Goal: Task Accomplishment & Management: Manage account settings

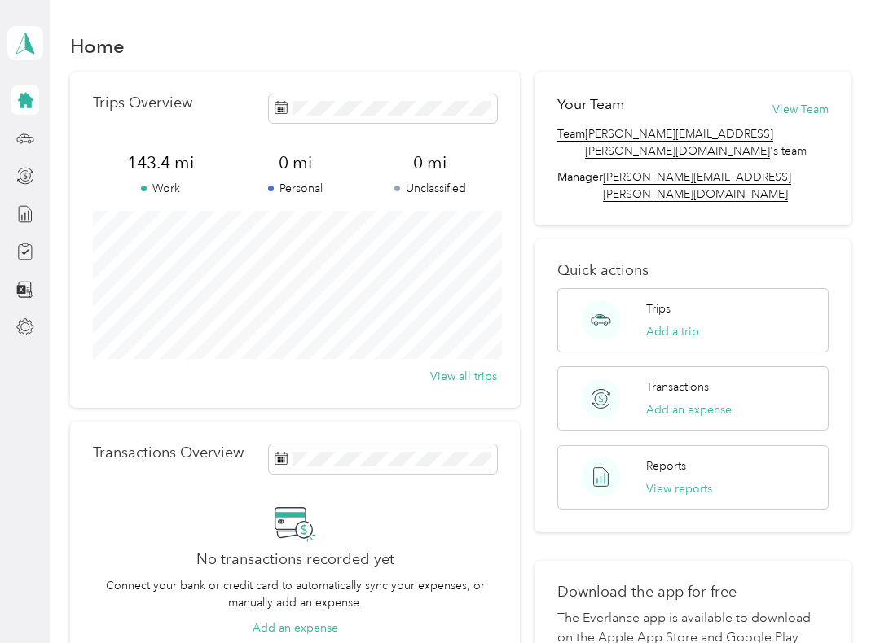
click at [129, 103] on p "Trips Overview" at bounding box center [142, 102] width 99 height 17
click at [871, 395] on div "Home Trips Overview 143.4 mi Work 0 mi Personal 0 mi Unclassified View all trip…" at bounding box center [461, 413] width 822 height 827
click at [156, 173] on span "143.4 mi" at bounding box center [160, 162] width 135 height 23
click at [168, 169] on span "143.4 mi" at bounding box center [160, 162] width 135 height 23
click at [809, 108] on button "View Team" at bounding box center [800, 109] width 56 height 17
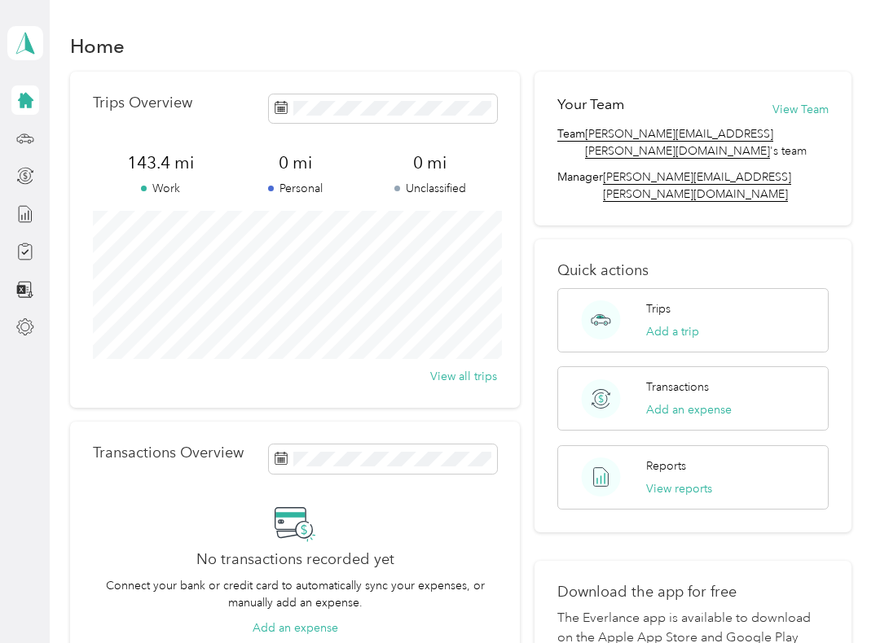
click at [32, 107] on icon at bounding box center [25, 100] width 18 height 18
click at [707, 481] on button "View reports" at bounding box center [679, 489] width 66 height 17
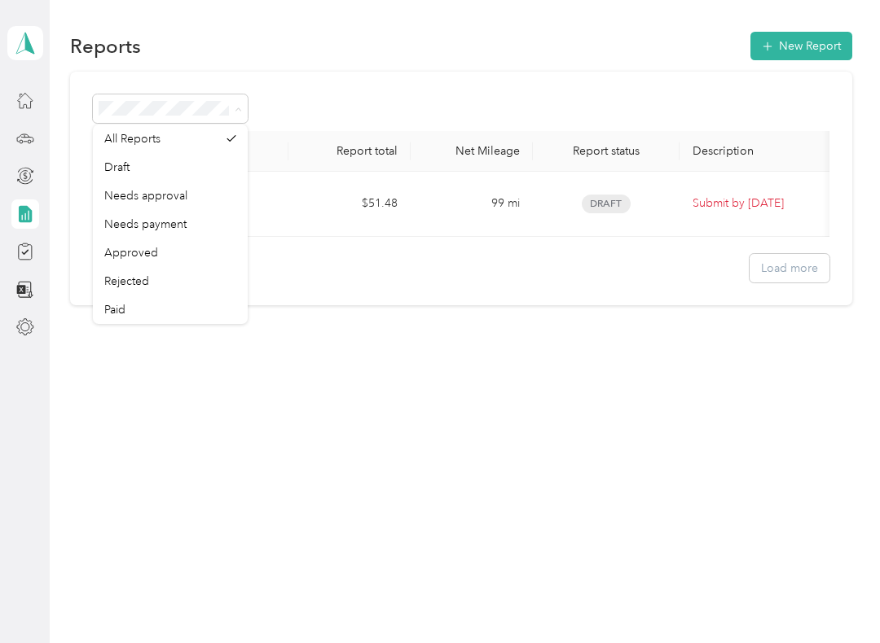
click at [165, 134] on div "All Reports" at bounding box center [161, 138] width 115 height 17
click at [275, 378] on div "Reports New Report Report name Report total Net Mileage Report status Descripti…" at bounding box center [461, 196] width 822 height 393
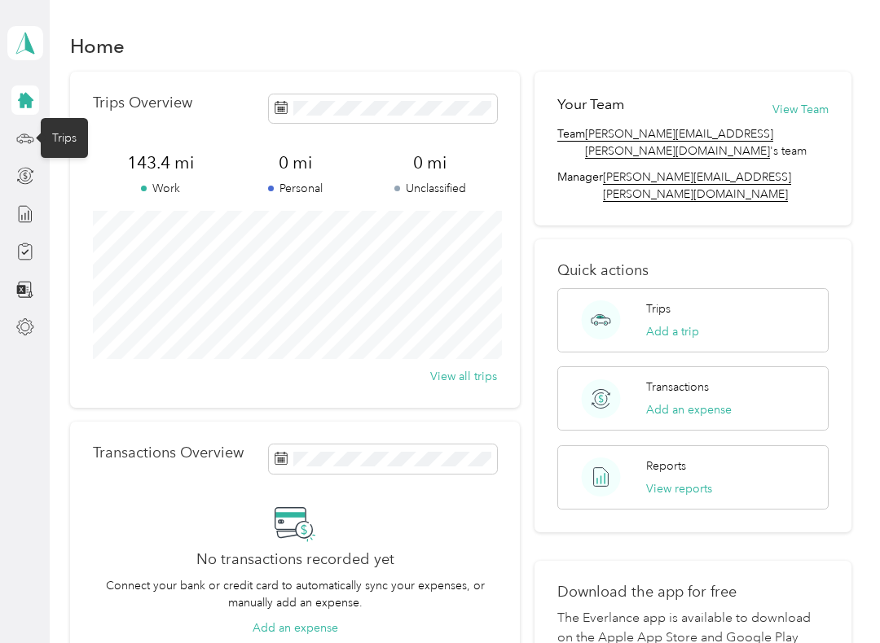
click at [46, 139] on div "Trips" at bounding box center [64, 138] width 47 height 40
click at [65, 132] on div "Trips" at bounding box center [64, 138] width 47 height 40
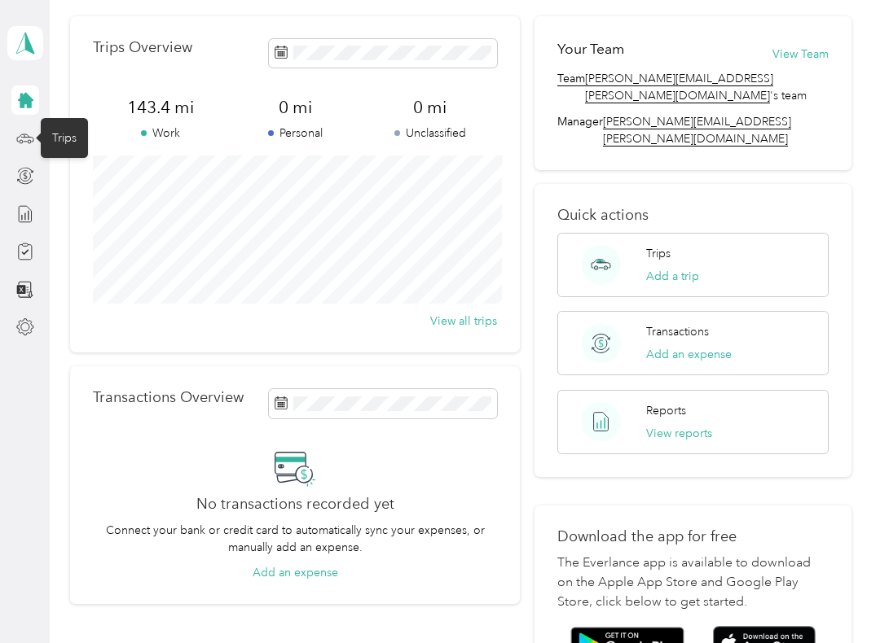
scroll to position [70, 0]
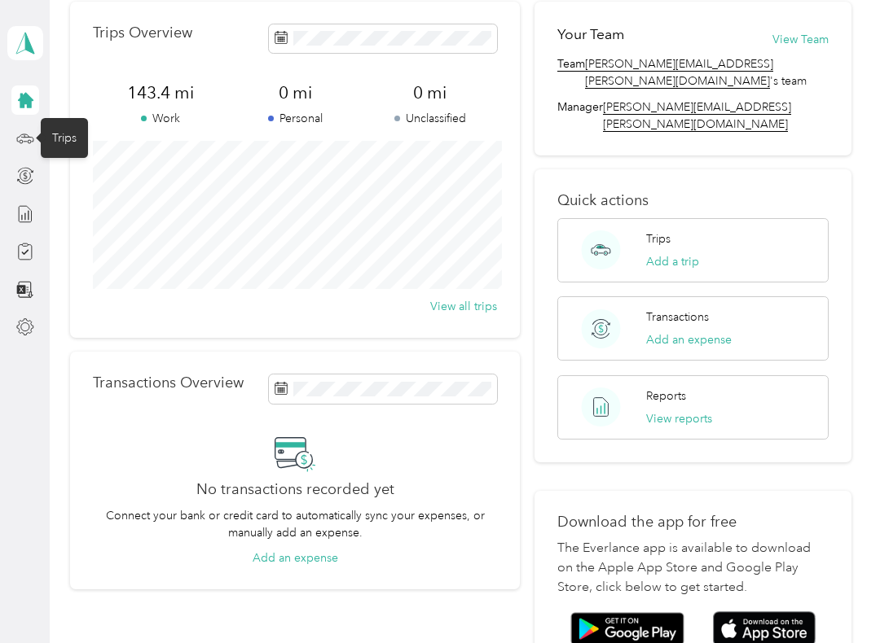
click at [686, 410] on button "View reports" at bounding box center [679, 418] width 66 height 17
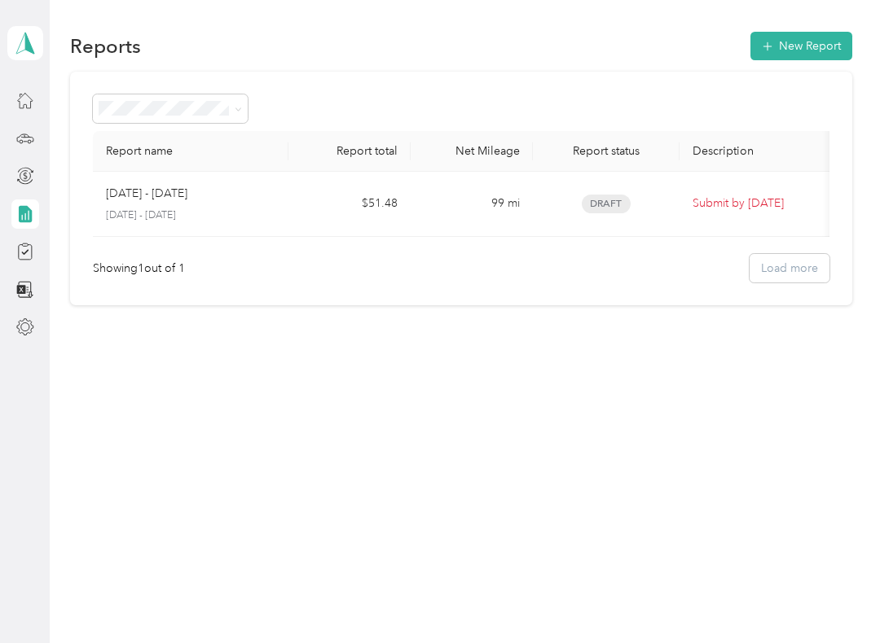
click at [810, 44] on button "New Report" at bounding box center [801, 46] width 102 height 29
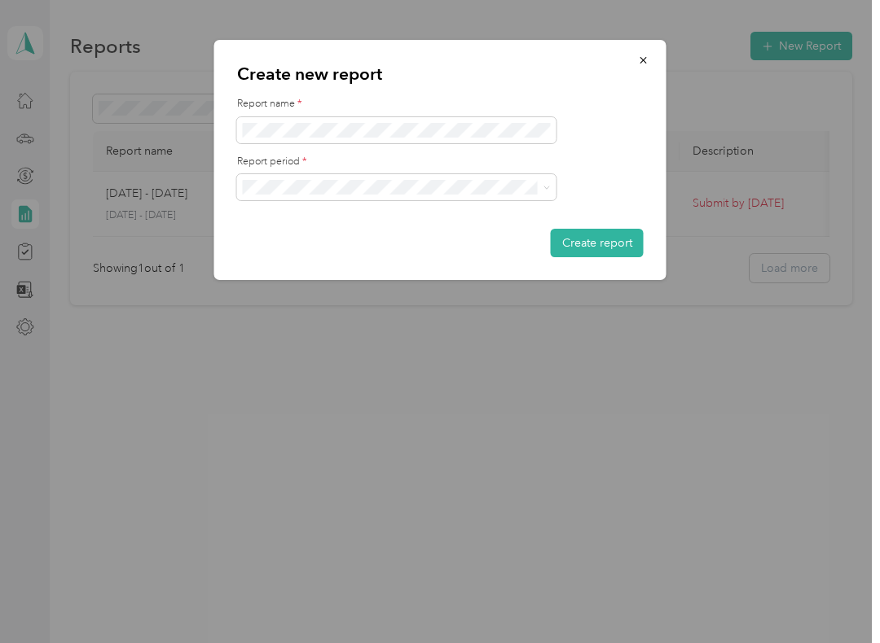
click at [639, 68] on button "button" at bounding box center [643, 60] width 34 height 29
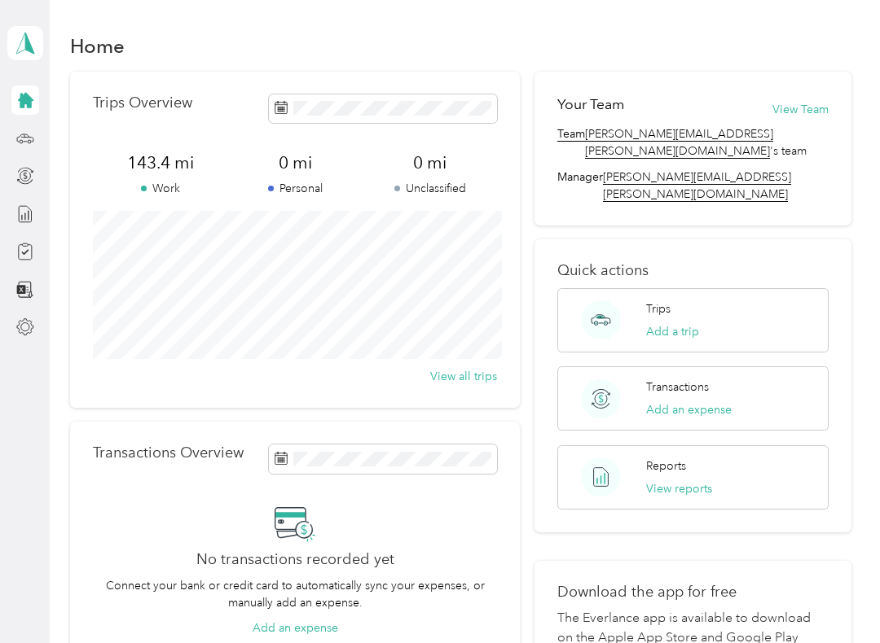
click at [474, 383] on button "View all trips" at bounding box center [463, 376] width 67 height 17
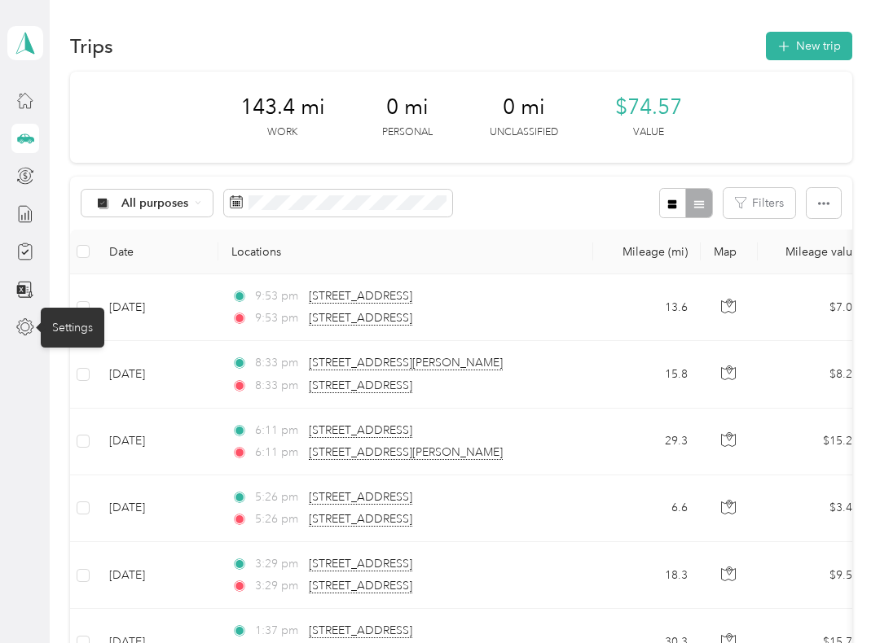
click at [66, 328] on div "Settings" at bounding box center [73, 328] width 64 height 40
click at [74, 325] on div "Settings" at bounding box center [73, 328] width 64 height 40
click at [73, 328] on div "Settings" at bounding box center [73, 328] width 64 height 40
click at [72, 327] on div "Settings" at bounding box center [73, 328] width 64 height 40
click at [68, 327] on div "Settings" at bounding box center [73, 328] width 64 height 40
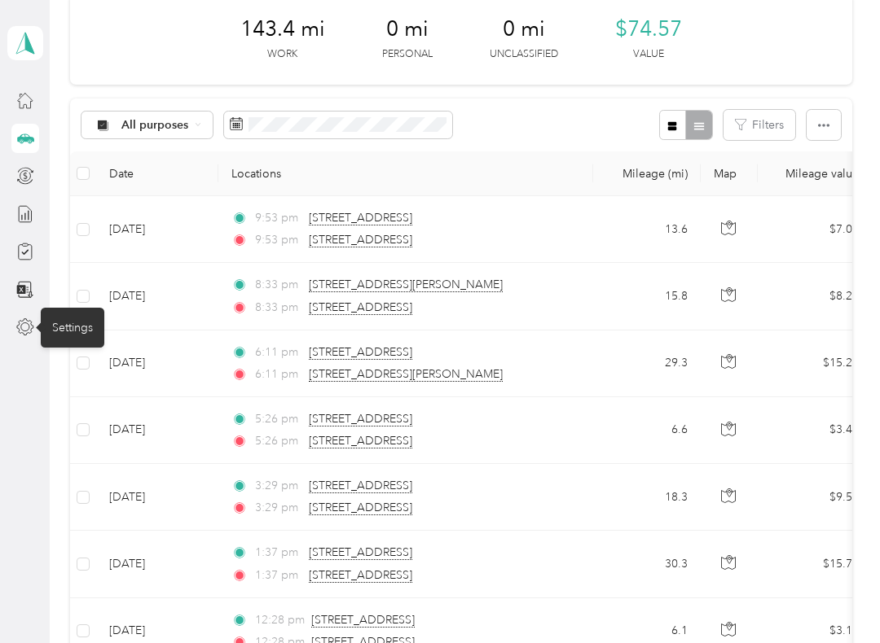
scroll to position [82, 0]
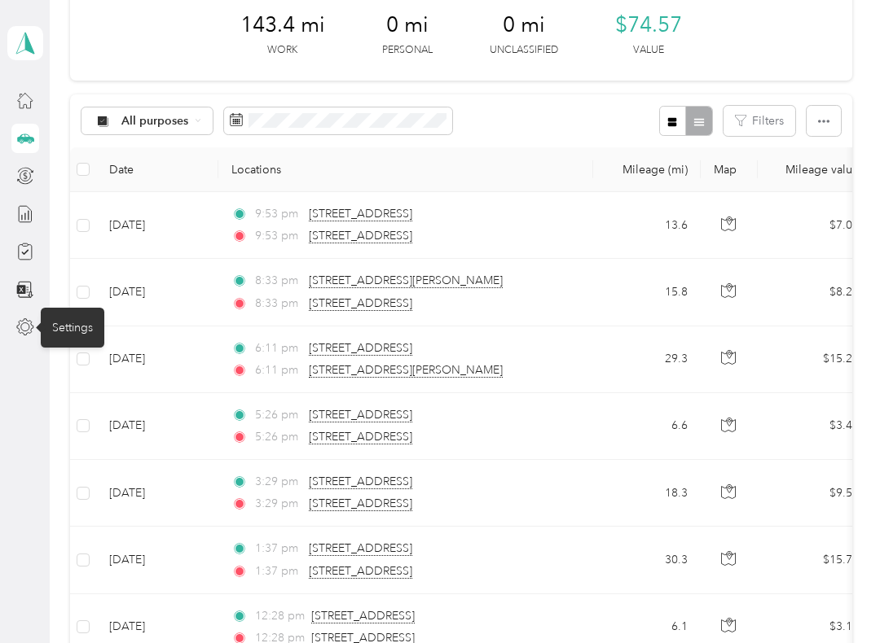
click at [826, 119] on icon "button" at bounding box center [823, 121] width 11 height 11
click at [578, 255] on td "9:53 pm [STREET_ADDRESS] 9:53 pm [STREET_ADDRESS]" at bounding box center [405, 225] width 375 height 67
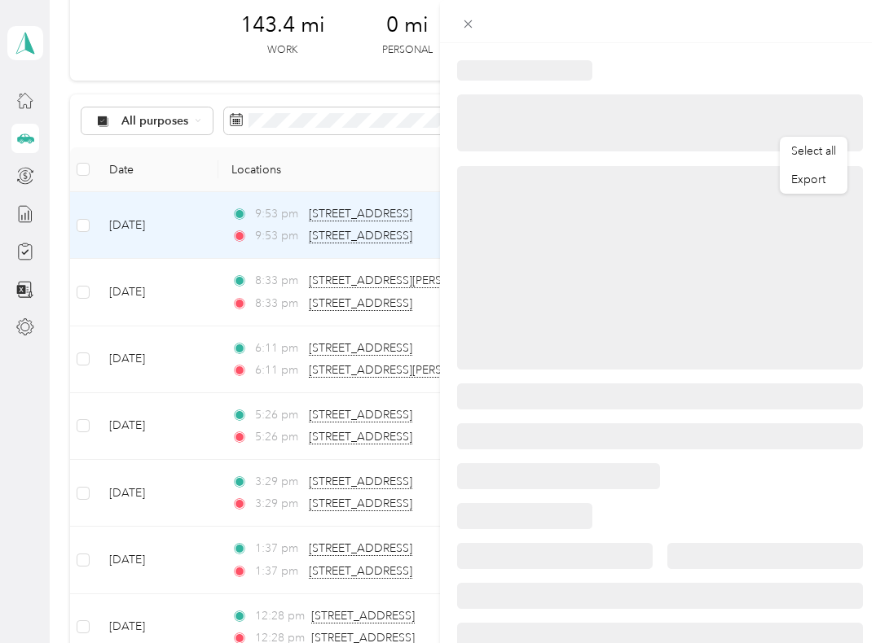
click at [704, 123] on div at bounding box center [660, 122] width 406 height 57
click at [468, 43] on div "Close" at bounding box center [468, 47] width 41 height 29
click at [468, 47] on div "Close" at bounding box center [468, 47] width 41 height 29
click at [465, 20] on icon at bounding box center [468, 24] width 14 height 14
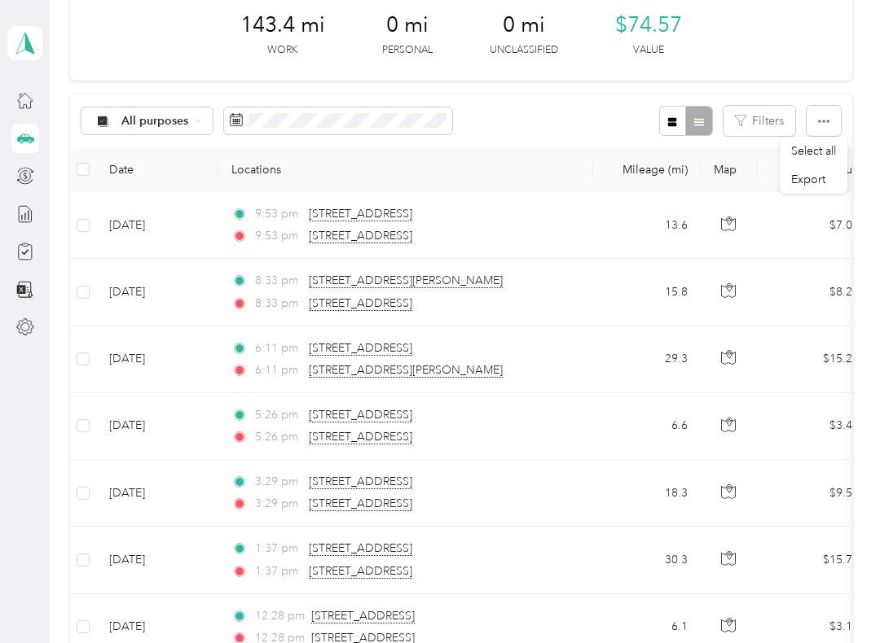
click at [731, 213] on button "button" at bounding box center [727, 225] width 29 height 29
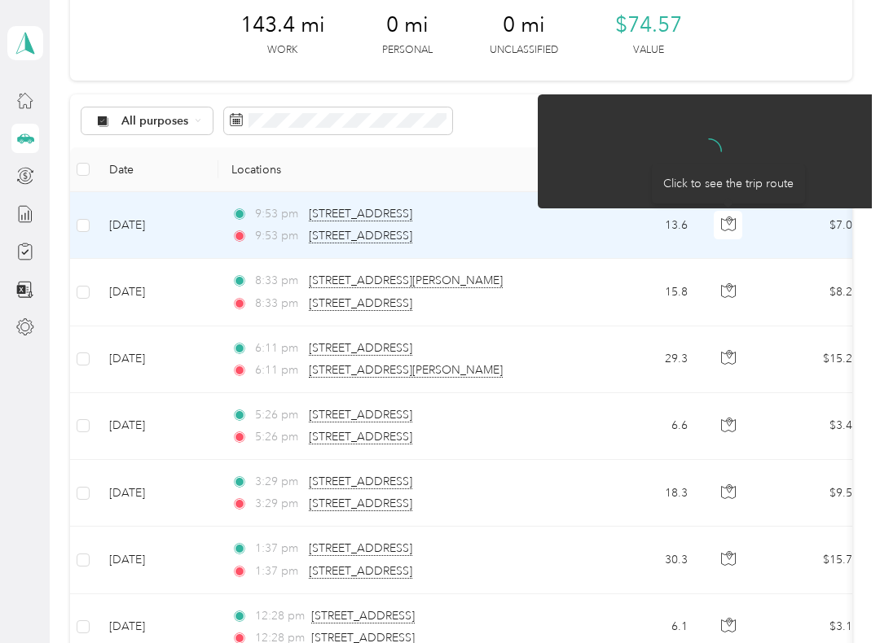
click at [722, 293] on icon "button" at bounding box center [728, 290] width 15 height 15
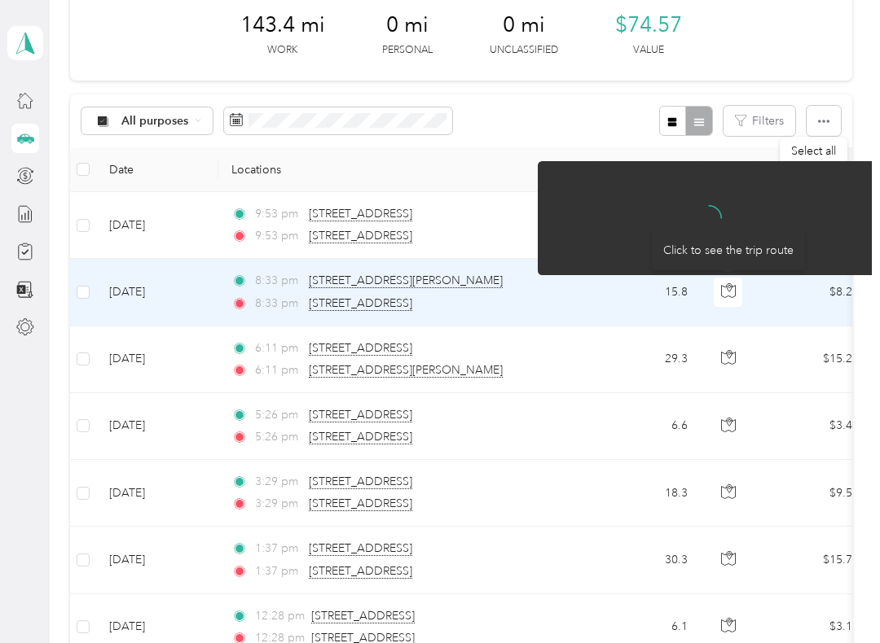
click at [728, 345] on button "button" at bounding box center [727, 359] width 29 height 29
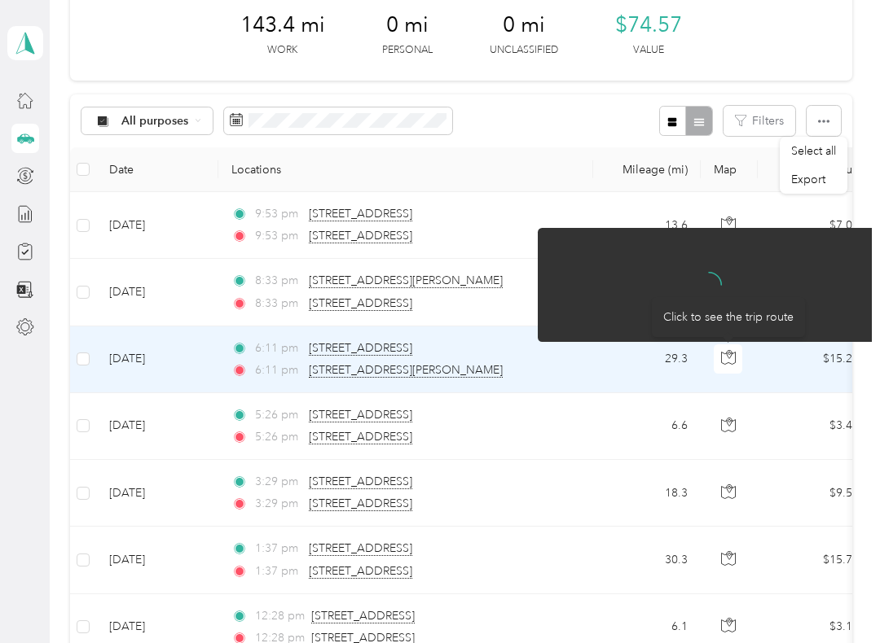
click at [732, 412] on button "button" at bounding box center [727, 426] width 29 height 29
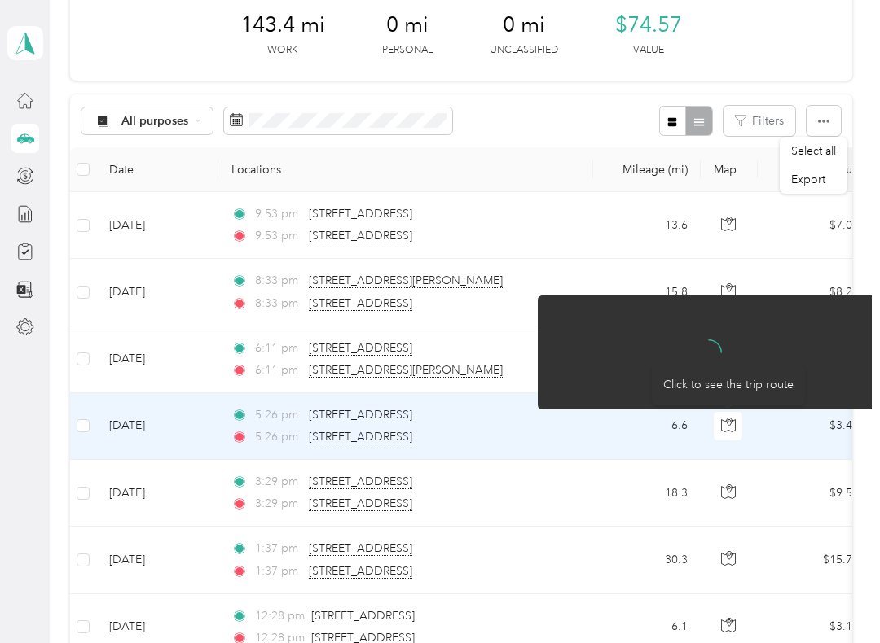
click at [735, 479] on button "button" at bounding box center [727, 493] width 29 height 29
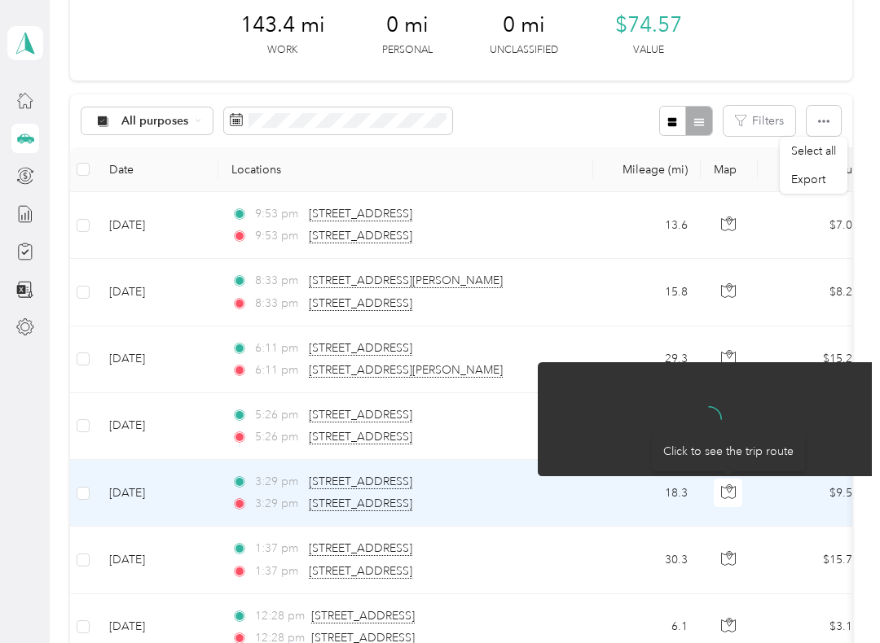
click at [731, 499] on button "button" at bounding box center [727, 493] width 29 height 29
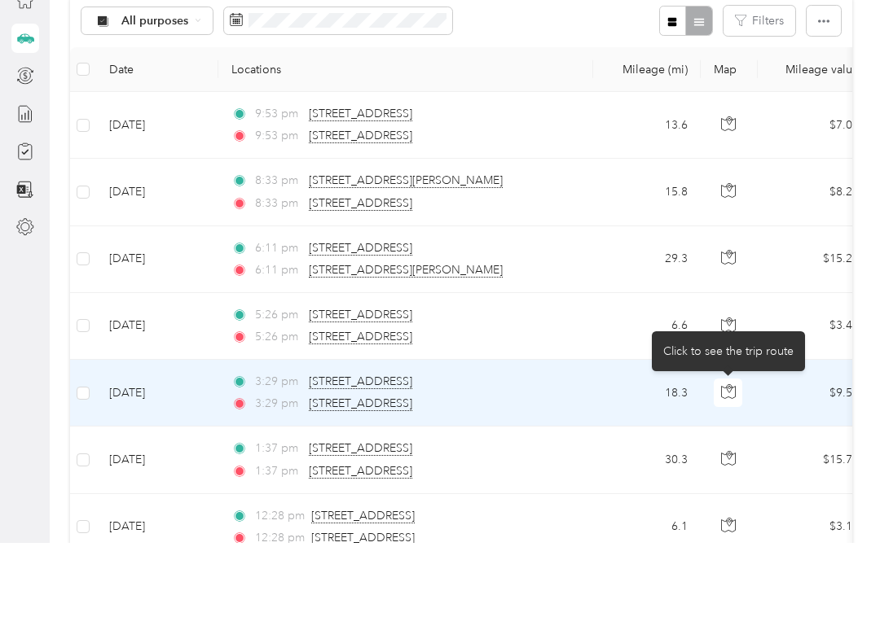
scroll to position [16, 0]
click at [737, 612] on button "button" at bounding box center [727, 626] width 29 height 29
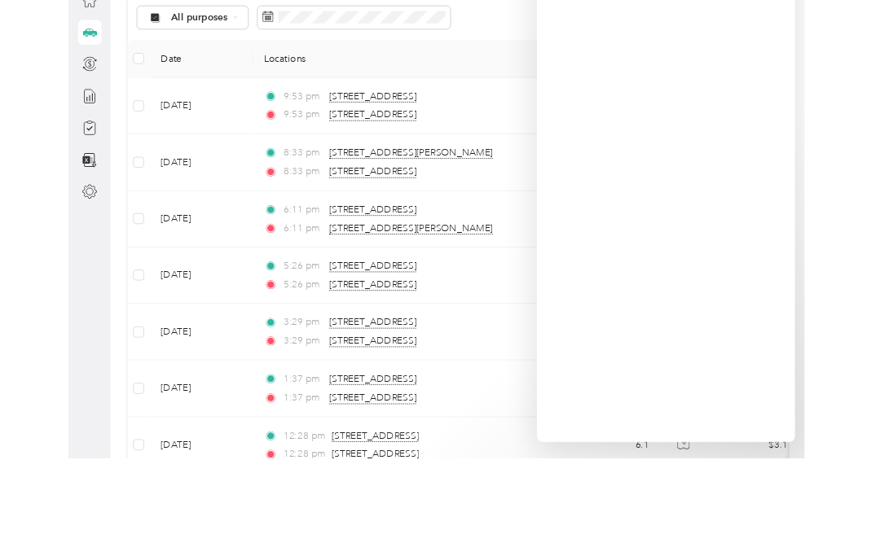
scroll to position [75, 0]
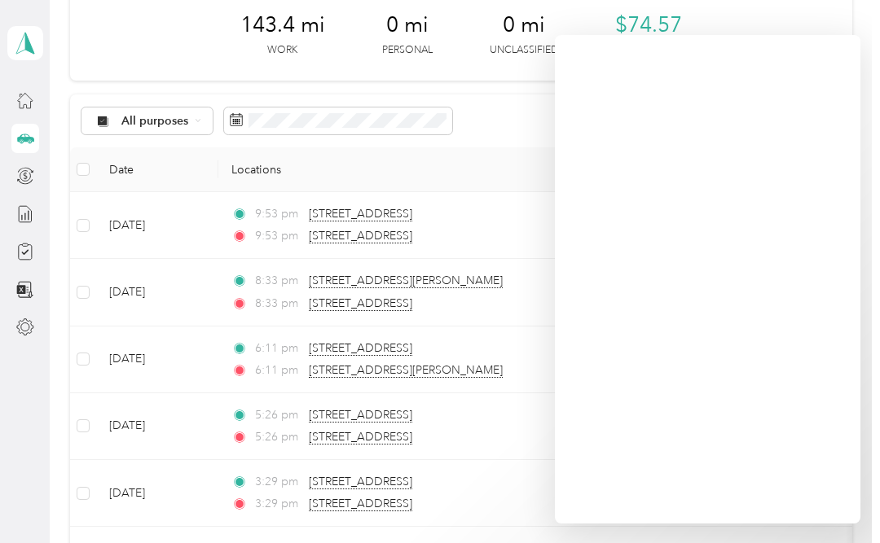
click at [845, 538] on div at bounding box center [440, 271] width 880 height 543
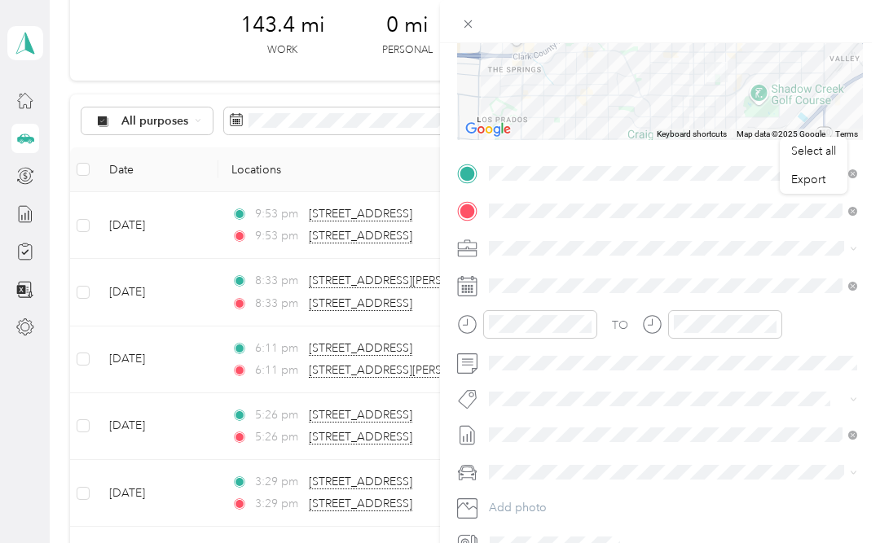
scroll to position [229, 0]
